Goal: Information Seeking & Learning: Find specific fact

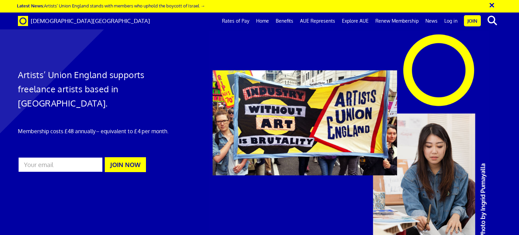
scroll to position [0, 5]
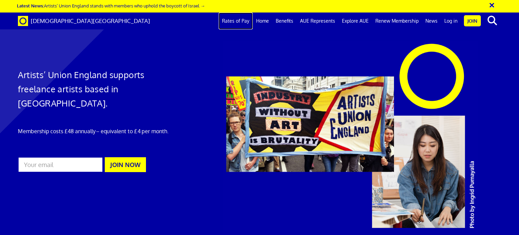
click at [245, 21] on link "Rates of Pay" at bounding box center [235, 20] width 34 height 17
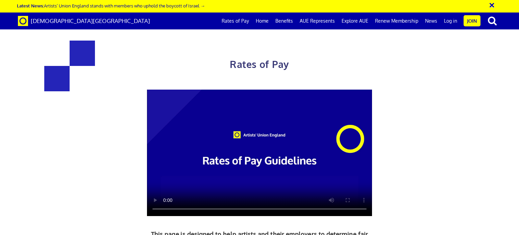
scroll to position [507, 0]
drag, startPoint x: 373, startPoint y: 154, endPoint x: 295, endPoint y: 155, distance: 78.0
copy h3 "£387.21 a day"
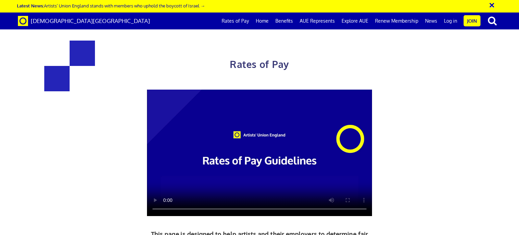
scroll to position [236, 0]
